Goal: Task Accomplishment & Management: Use online tool/utility

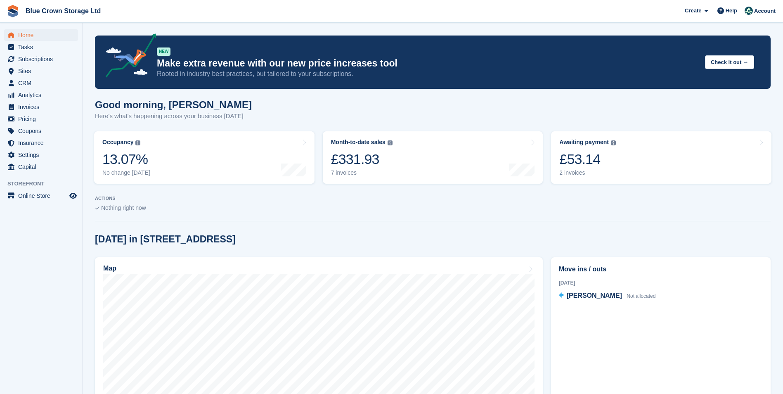
scroll to position [41, 0]
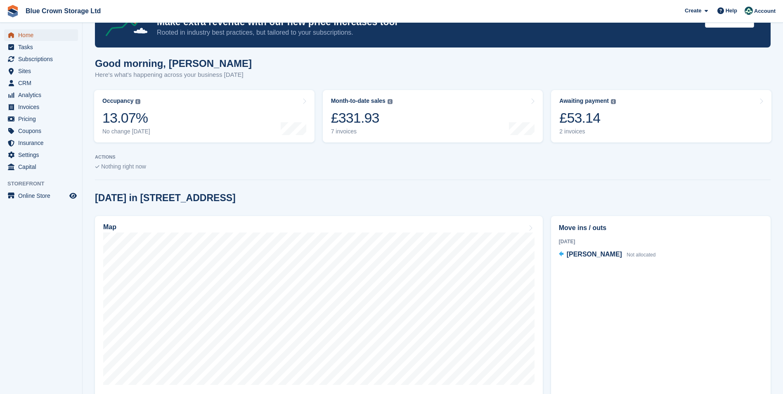
click at [29, 37] on span "Home" at bounding box center [43, 35] width 50 height 12
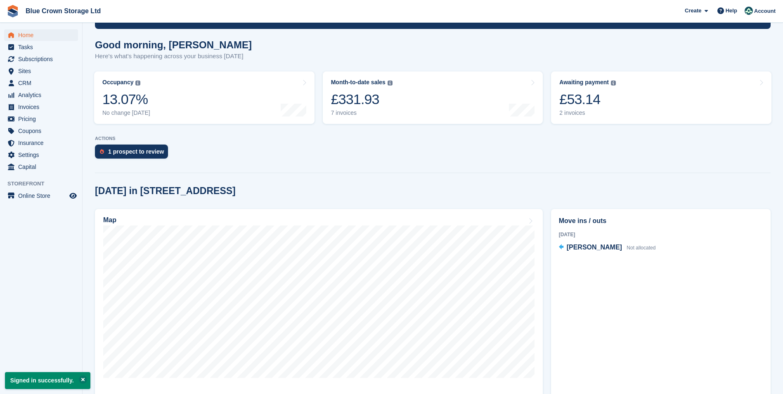
scroll to position [41, 0]
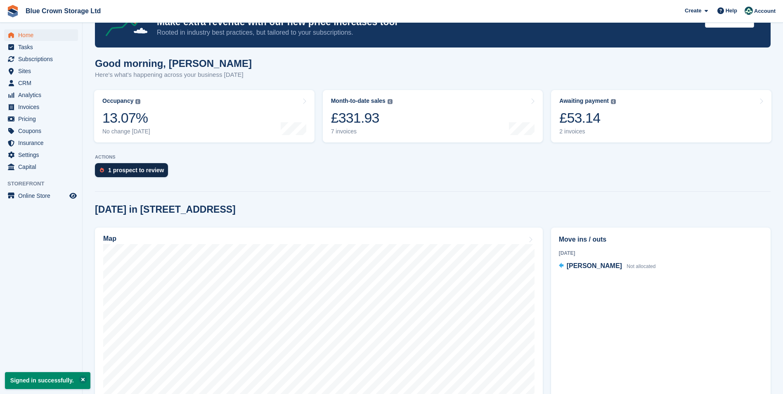
click at [151, 173] on div "1 prospect to review" at bounding box center [136, 170] width 56 height 7
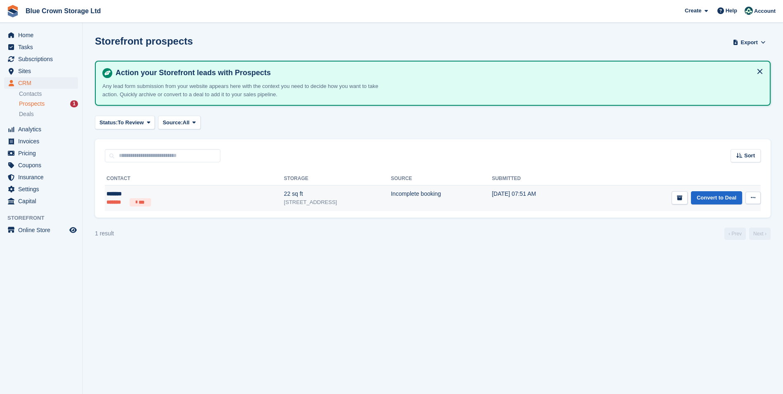
click at [119, 195] on div "*******" at bounding box center [149, 193] width 87 height 9
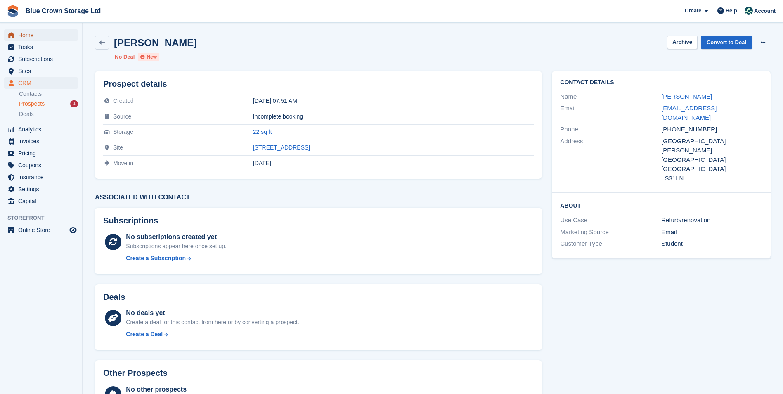
click at [14, 33] on span "menu" at bounding box center [11, 35] width 10 height 10
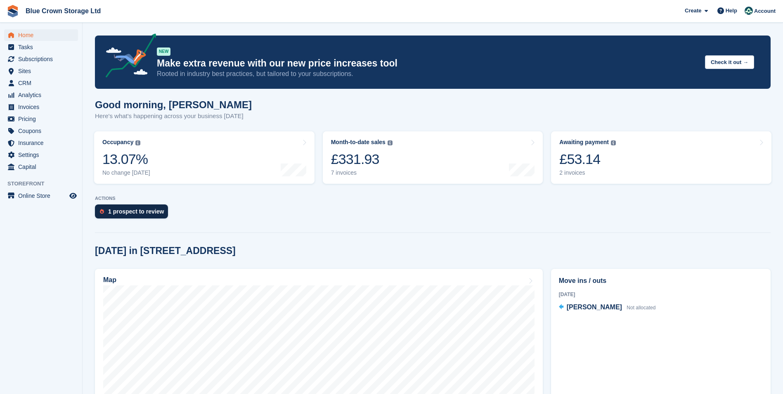
click at [148, 214] on div "1 prospect to review" at bounding box center [136, 211] width 56 height 7
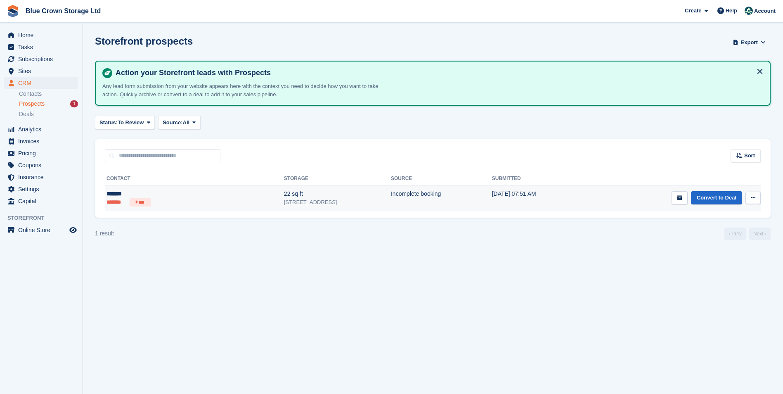
click at [133, 199] on li "***" at bounding box center [140, 202] width 21 height 8
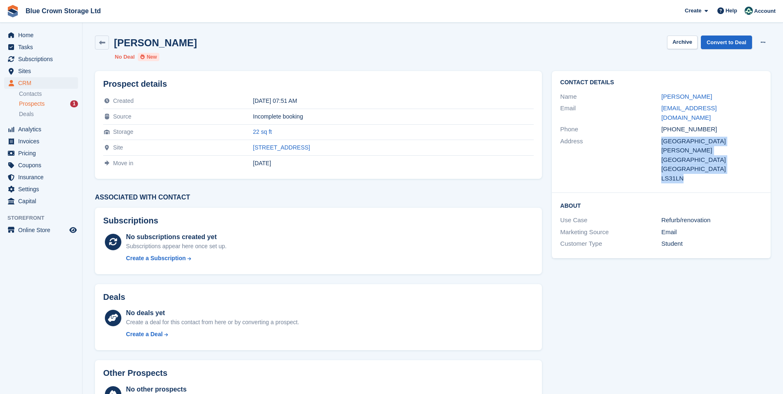
drag, startPoint x: 661, startPoint y: 131, endPoint x: 684, endPoint y: 160, distance: 37.2
click at [684, 160] on div "D29A Burley Road Leeds United Kingdom LS31LN" at bounding box center [711, 160] width 101 height 47
copy div "D29A Burley Road Leeds United Kingdom LS31LN"
click at [446, 184] on div "Prospect details Created 26 Aug 2025, 07:51 AM Source Incomplete booking Storag…" at bounding box center [318, 248] width 457 height 365
drag, startPoint x: 657, startPoint y: 97, endPoint x: 680, endPoint y: 97, distance: 22.7
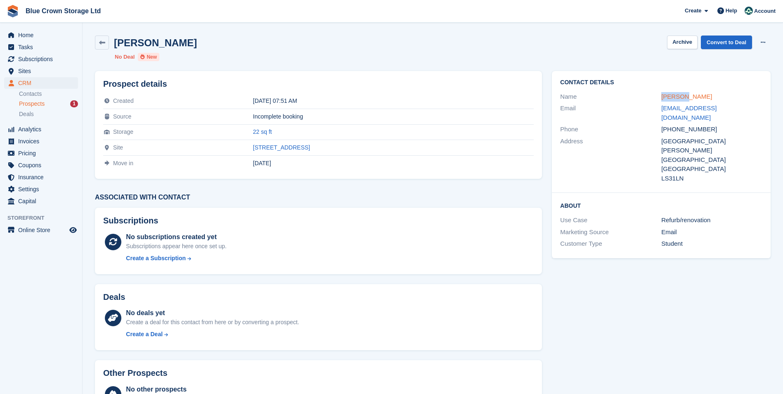
click at [680, 97] on div "Name Shruthi" at bounding box center [661, 97] width 202 height 12
copy div "Shruthi"
